Goal: Task Accomplishment & Management: Manage account settings

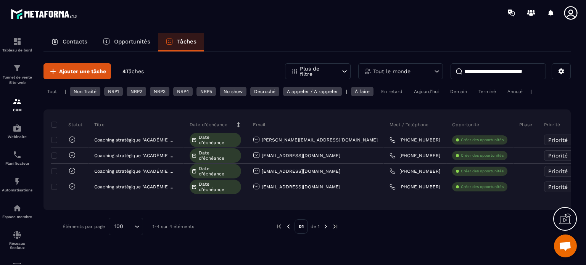
scroll to position [7068, 0]
click at [16, 155] on img at bounding box center [17, 154] width 9 height 9
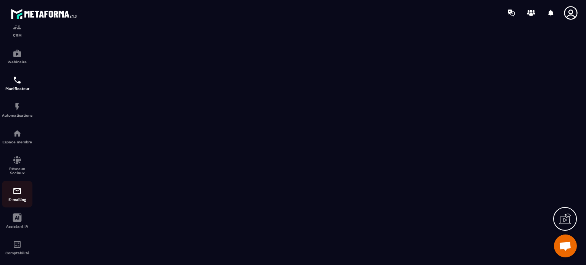
scroll to position [76, 0]
click at [17, 193] on img at bounding box center [17, 189] width 9 height 9
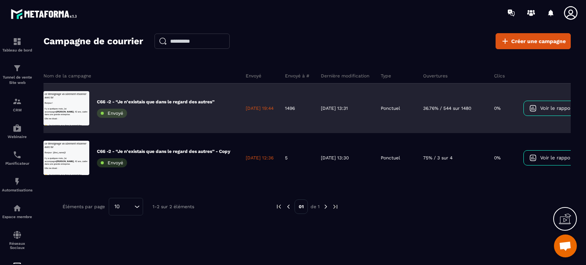
click at [562, 107] on span "Voir le rapport" at bounding box center [557, 108] width 34 height 6
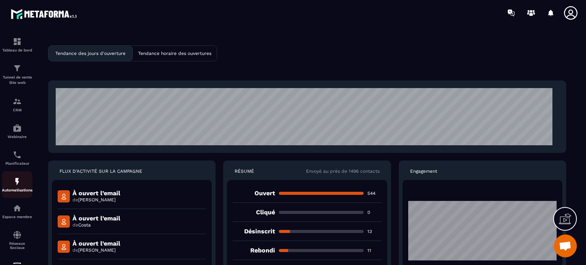
click at [13, 190] on p "Automatisations" at bounding box center [17, 190] width 31 height 4
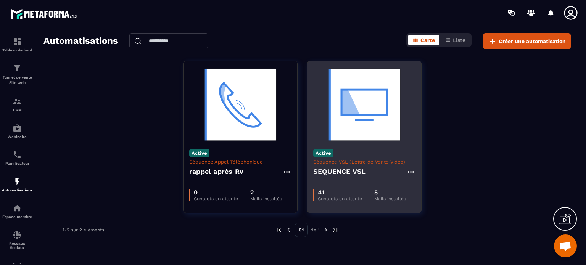
click at [412, 171] on icon at bounding box center [410, 171] width 9 height 9
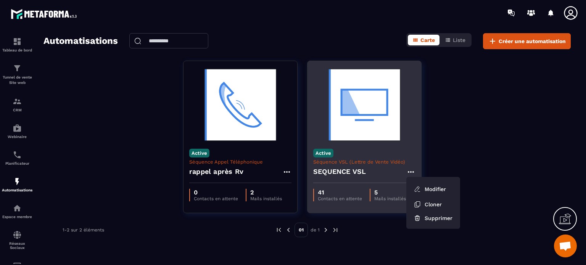
click at [365, 106] on img at bounding box center [364, 105] width 102 height 76
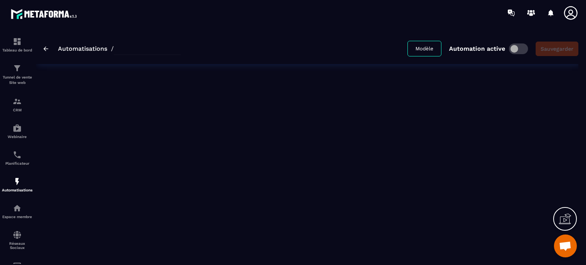
type input "**********"
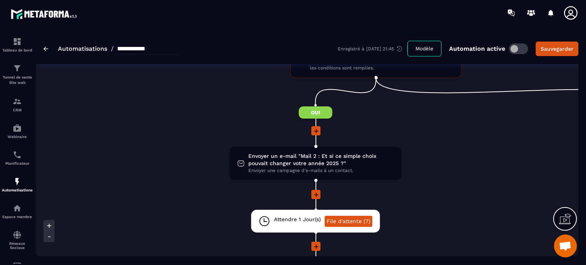
scroll to position [186, 0]
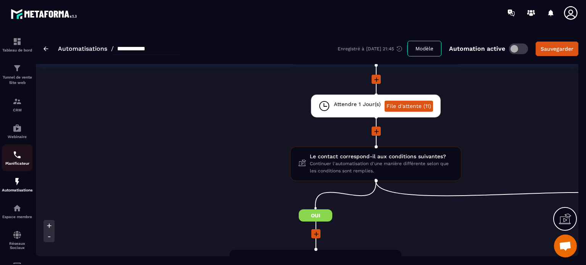
click at [14, 161] on div "Planificateur" at bounding box center [17, 157] width 31 height 15
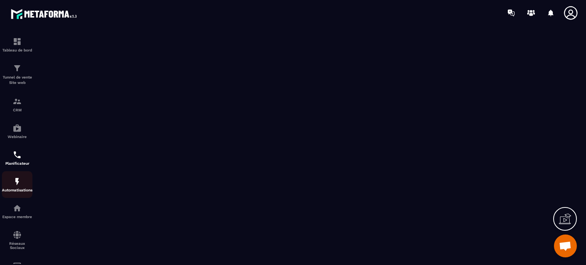
click at [14, 186] on img at bounding box center [17, 181] width 9 height 9
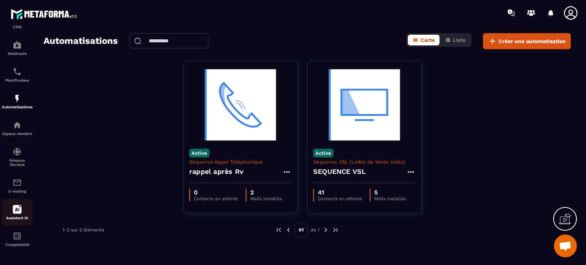
scroll to position [87, 0]
click at [14, 186] on div "E-mailing" at bounding box center [17, 185] width 31 height 15
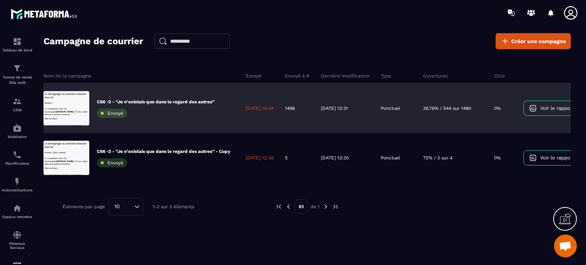
click at [563, 106] on span "Voir le rapport" at bounding box center [557, 108] width 34 height 6
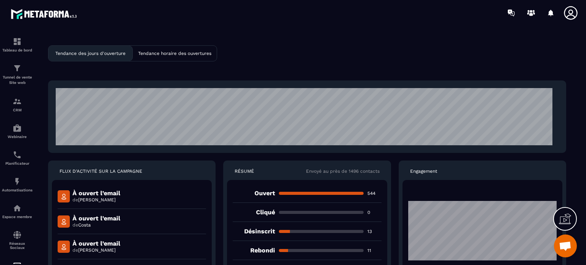
click at [117, 52] on p "Tendance des jours d'ouverture" at bounding box center [90, 53] width 70 height 5
click at [155, 54] on p "Tendance horaire des ouvertures" at bounding box center [174, 53] width 73 height 5
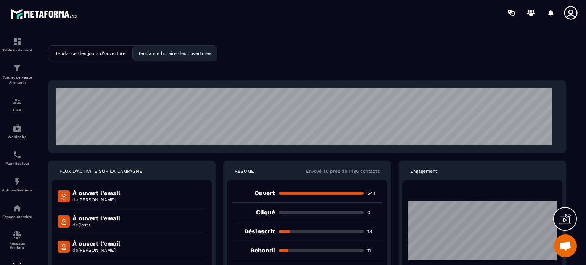
click at [112, 51] on p "Tendance des jours d'ouverture" at bounding box center [90, 53] width 70 height 5
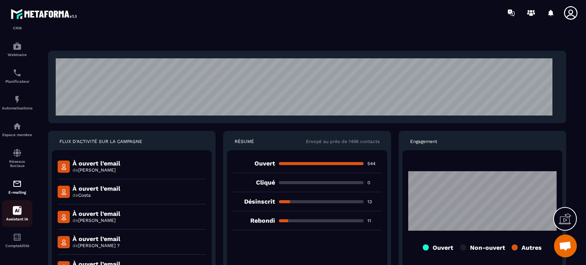
scroll to position [87, 0]
click at [18, 95] on img at bounding box center [17, 98] width 9 height 9
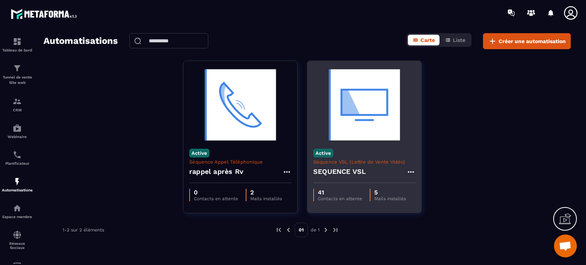
click at [385, 193] on p "5" at bounding box center [390, 192] width 32 height 7
click at [325, 191] on p "41" at bounding box center [340, 192] width 44 height 7
click at [411, 172] on icon at bounding box center [410, 171] width 9 height 9
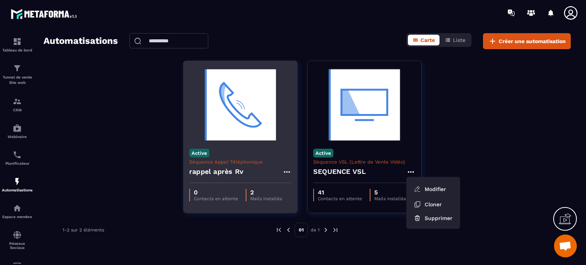
click at [253, 192] on p "2" at bounding box center [266, 192] width 32 height 7
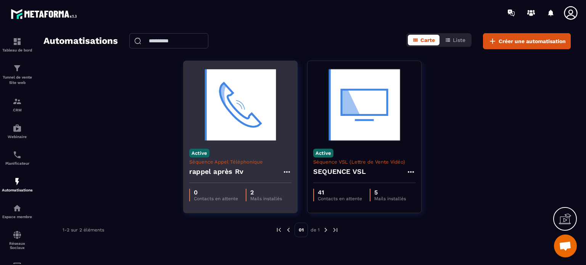
click at [236, 100] on img at bounding box center [240, 105] width 102 height 76
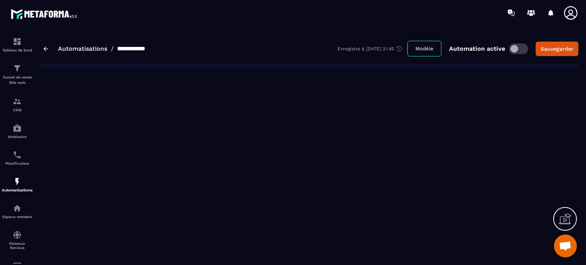
type input "**********"
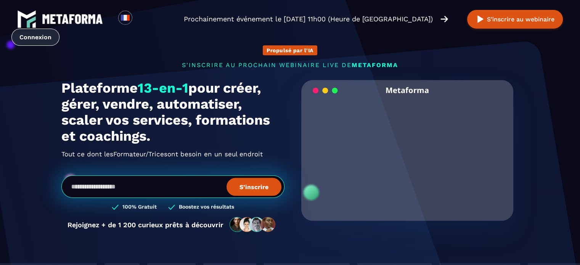
click at [59, 29] on link "Connexion" at bounding box center [35, 37] width 48 height 17
